Goal: Task Accomplishment & Management: Use online tool/utility

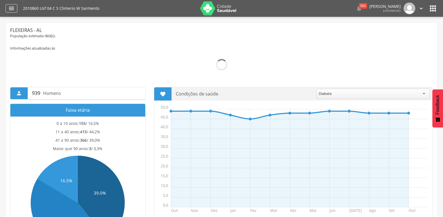
click at [11, 10] on icon "" at bounding box center [11, 8] width 7 height 7
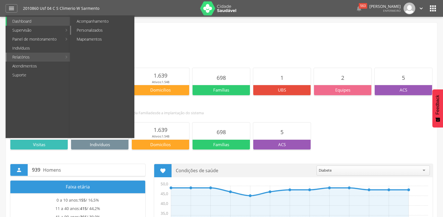
click at [94, 29] on link "Personalizados" at bounding box center [102, 30] width 63 height 9
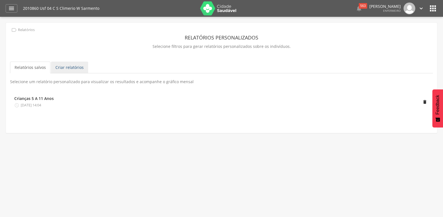
click at [66, 65] on link "Criar relatórios" at bounding box center [69, 68] width 37 height 12
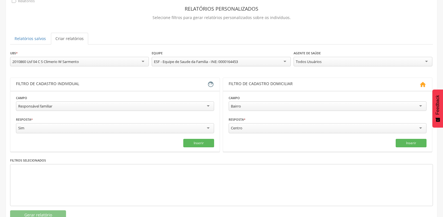
scroll to position [52, 0]
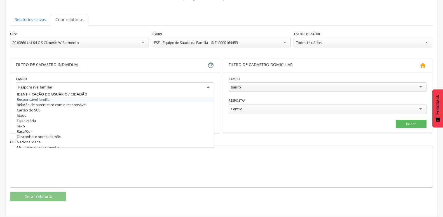
click at [46, 86] on div "Responsável familiar" at bounding box center [115, 87] width 198 height 10
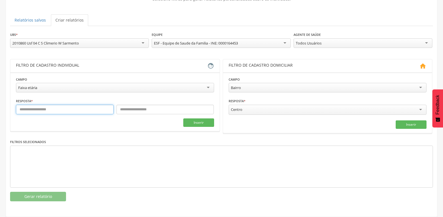
click at [51, 105] on input "text" at bounding box center [65, 110] width 98 height 10
type input "*"
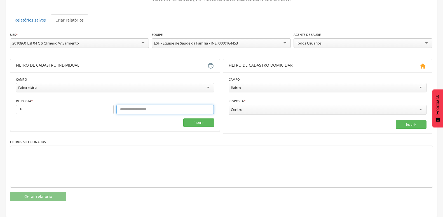
click at [149, 108] on input "text" at bounding box center [165, 110] width 98 height 10
type input "*"
click at [200, 120] on button "Inserir" at bounding box center [198, 122] width 31 height 8
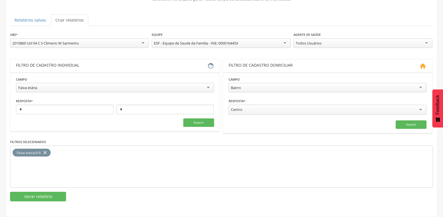
click at [34, 184] on div "**********" at bounding box center [221, 117] width 423 height 170
click at [33, 192] on button "Gerar relatório" at bounding box center [38, 197] width 56 height 10
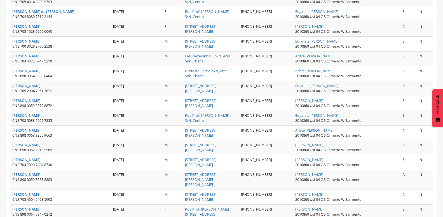
scroll to position [0, 0]
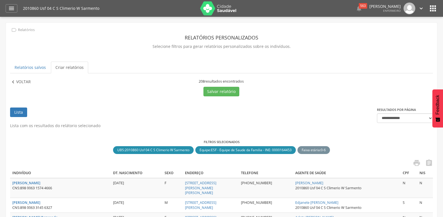
click at [18, 83] on p "Voltar" at bounding box center [23, 82] width 15 height 6
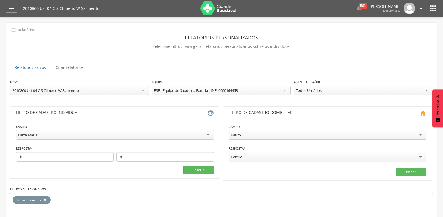
click at [58, 132] on div "Faixa etária" at bounding box center [115, 135] width 198 height 10
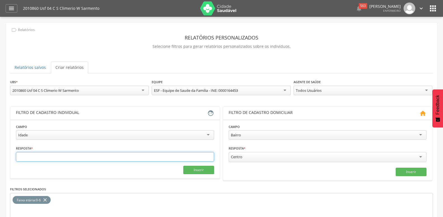
click at [47, 154] on input "text" at bounding box center [115, 157] width 198 height 10
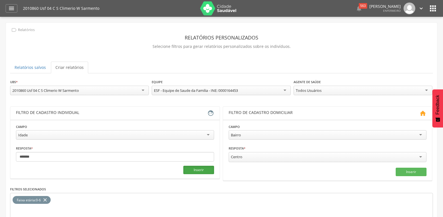
click at [192, 173] on button "Inserir" at bounding box center [198, 170] width 31 height 8
click at [46, 199] on icon "close" at bounding box center [45, 200] width 6 height 8
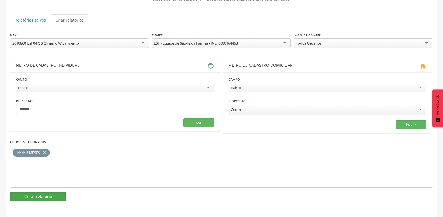
click at [40, 194] on button "Gerar relatório" at bounding box center [38, 197] width 56 height 10
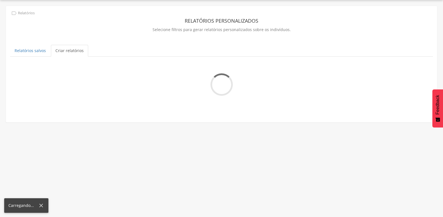
scroll to position [17, 0]
type input "*"
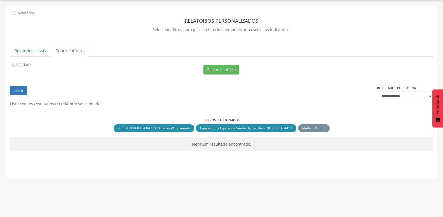
click at [15, 62] on icon "" at bounding box center [13, 65] width 6 height 6
